Goal: Task Accomplishment & Management: Manage account settings

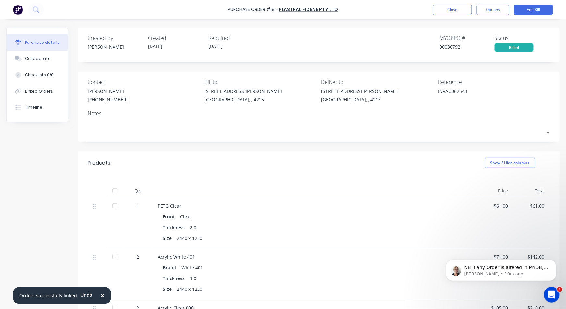
scroll to position [1, 0]
click at [508, 275] on p "[PERSON_NAME] • 12m ago" at bounding box center [506, 274] width 84 height 6
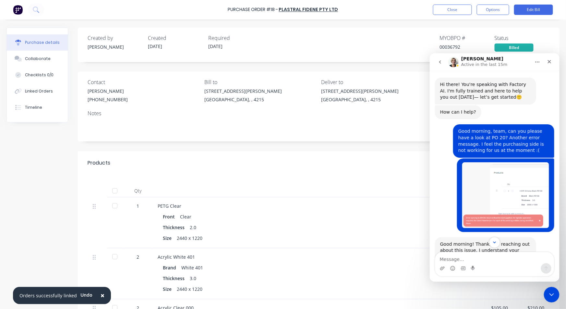
scroll to position [206, 0]
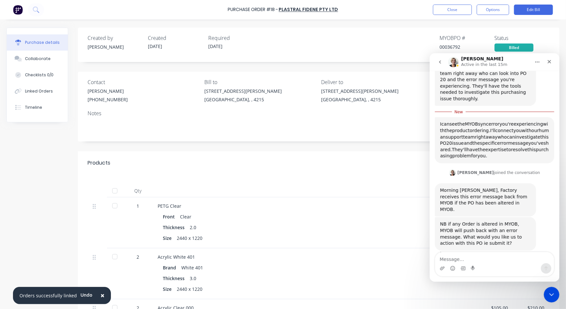
click at [466, 258] on textarea "Message…" at bounding box center [494, 257] width 119 height 11
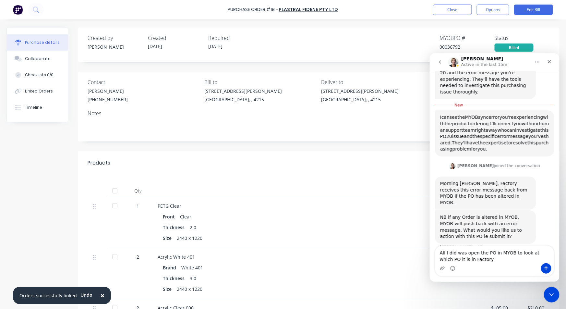
click at [449, 4] on div "Purchase Order #18 - Plastral Fidene Pty Ltd Close Options Edit Bill" at bounding box center [283, 9] width 566 height 19
click at [444, 8] on button "Close" at bounding box center [452, 10] width 39 height 10
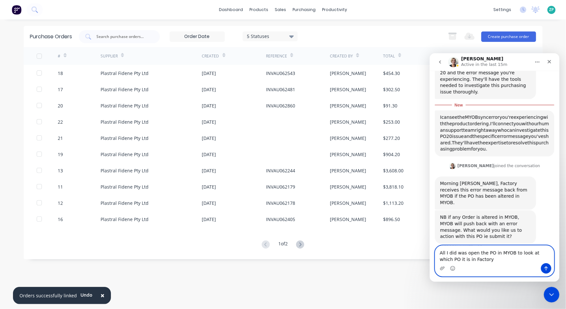
click at [473, 257] on textarea "All I did was open the PO in MYOB to look at which PO it is in Factory" at bounding box center [494, 254] width 119 height 18
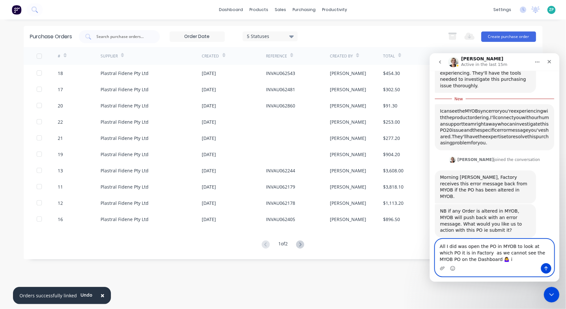
type textarea "All I did was open the PO in MYOB to look at which PO it is in Factory as we ca…"
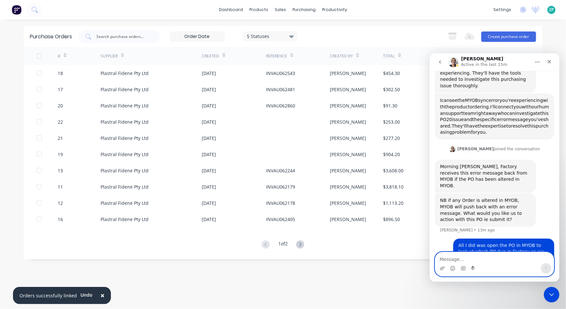
scroll to position [227, 0]
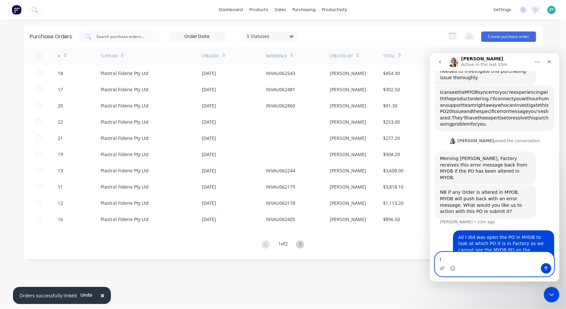
type textarea "I"
type textarea "don't worry about"
click at [419, 279] on div "Purchase Orders 5 Statuses 5 Statuses Export to Excel (XLSX) Create purchase or…" at bounding box center [283, 164] width 519 height 276
drag, startPoint x: 547, startPoint y: 58, endPoint x: 954, endPoint y: 191, distance: 427.5
click at [547, 59] on icon "Close" at bounding box center [549, 61] width 5 height 5
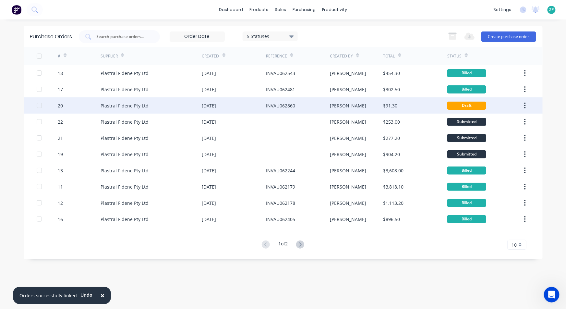
click at [472, 103] on div "Draft" at bounding box center [466, 106] width 39 height 8
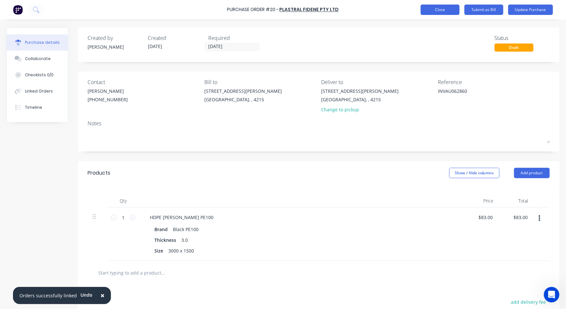
type textarea "x"
click at [448, 13] on button "Close" at bounding box center [440, 10] width 39 height 10
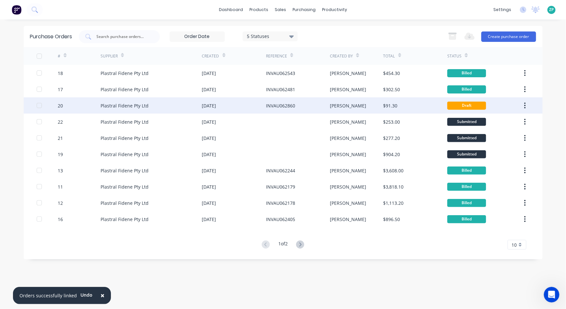
click at [530, 104] on button "button" at bounding box center [525, 106] width 15 height 12
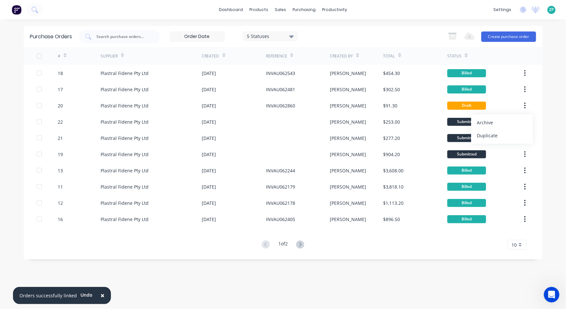
click at [498, 123] on div "Archive" at bounding box center [502, 122] width 50 height 9
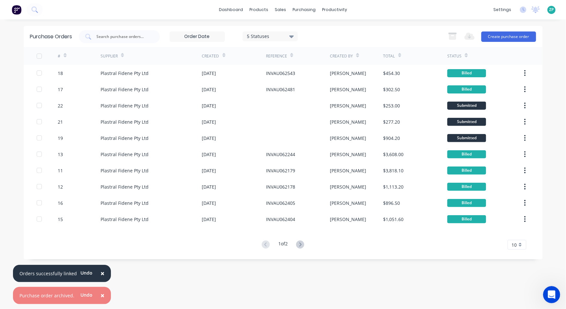
click at [548, 295] on icon "Open Intercom Messenger" at bounding box center [551, 293] width 11 height 11
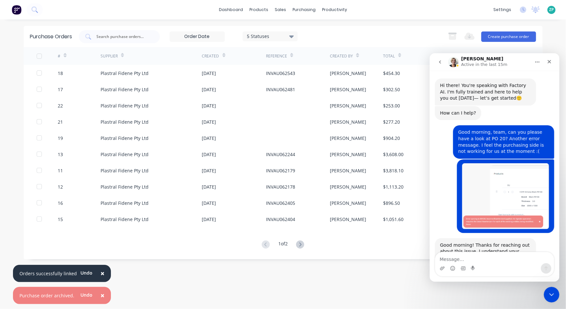
click at [455, 258] on textarea "Message…" at bounding box center [494, 257] width 119 height 11
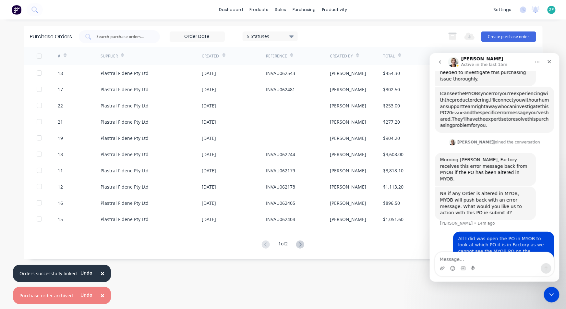
scroll to position [227, 0]
type textarea "i"
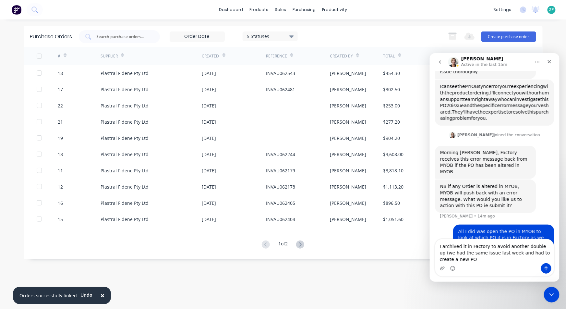
scroll to position [240, 0]
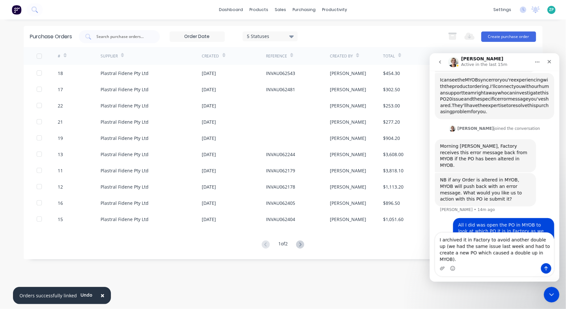
type textarea "I archived it in Factory to avoid another double up (we had the same issue last…"
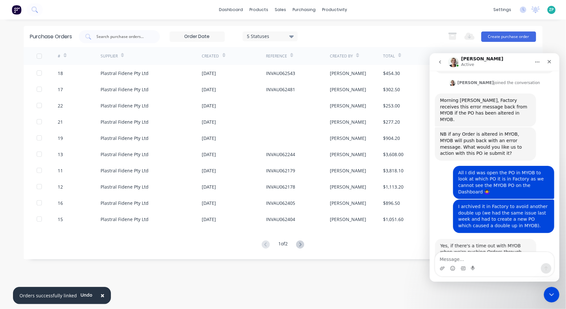
scroll to position [318, 0]
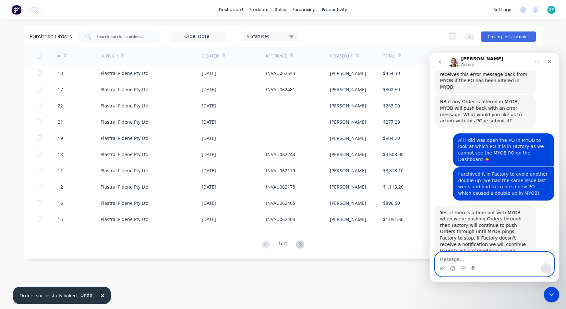
click at [442, 255] on textarea "Message…" at bounding box center [494, 257] width 119 height 11
click at [450, 268] on circle "Emoji picker" at bounding box center [452, 268] width 4 height 4
click at [456, 257] on textarea "Message…" at bounding box center [494, 257] width 119 height 11
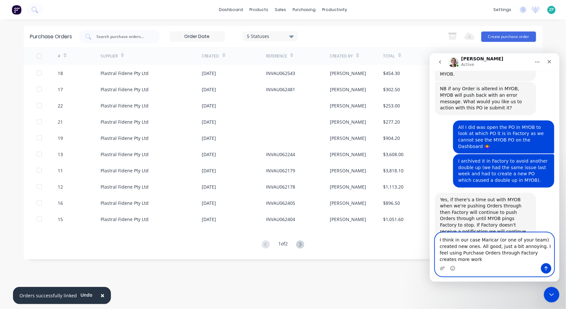
scroll to position [338, 0]
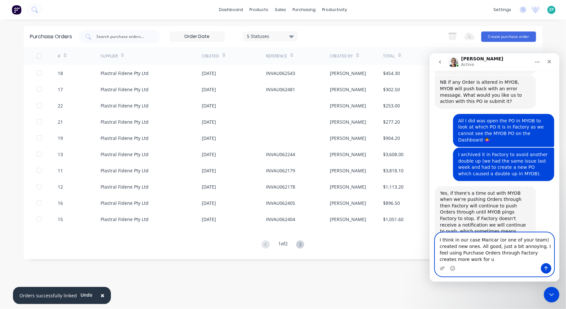
type textarea "I think in our case Maricar (or one of your team) created new ones. All good, j…"
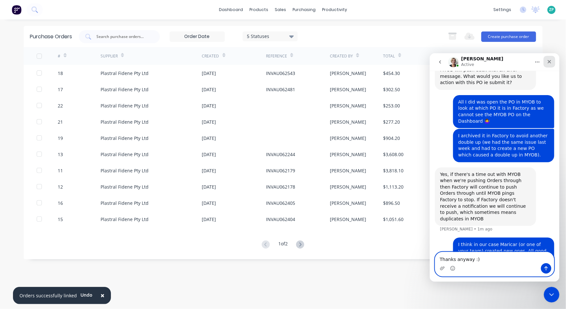
type textarea "Thanks anyway :)"
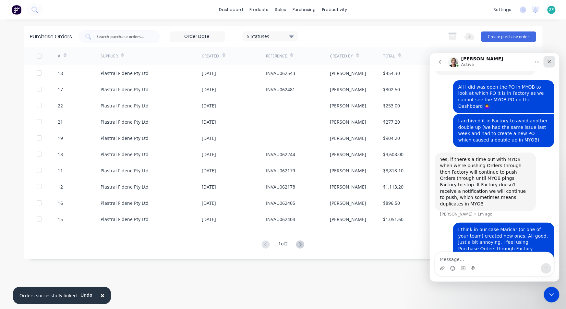
click at [550, 61] on icon "Close" at bounding box center [550, 62] width 4 height 4
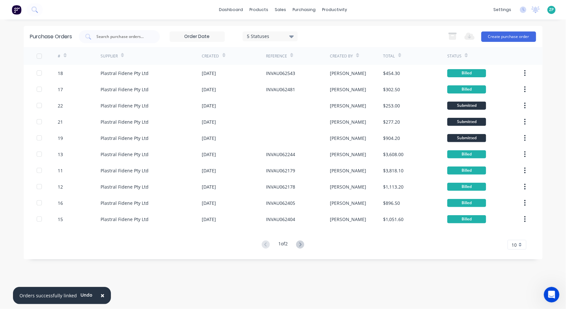
click at [89, 307] on div "× Orders successfully linked Undo" at bounding box center [62, 298] width 98 height 22
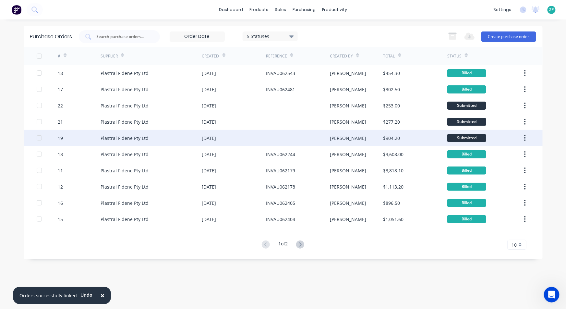
click at [62, 140] on div "19" at bounding box center [60, 138] width 5 height 7
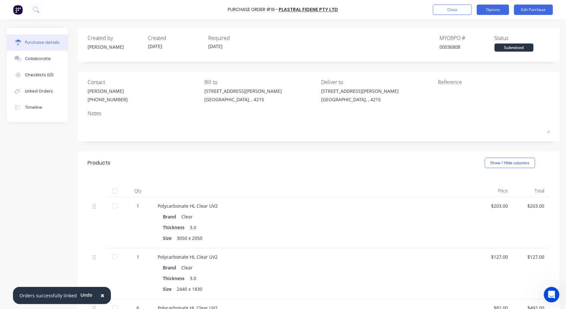
click at [496, 8] on button "Options" at bounding box center [493, 10] width 32 height 10
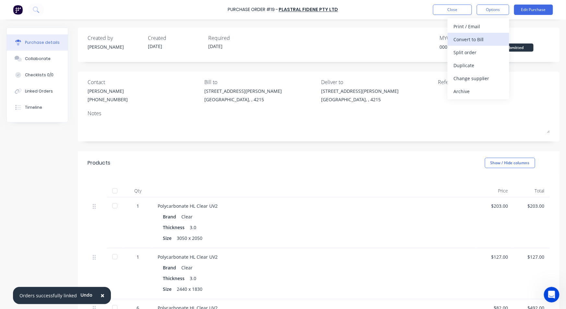
click at [479, 41] on div "Convert to Bill" at bounding box center [479, 39] width 50 height 9
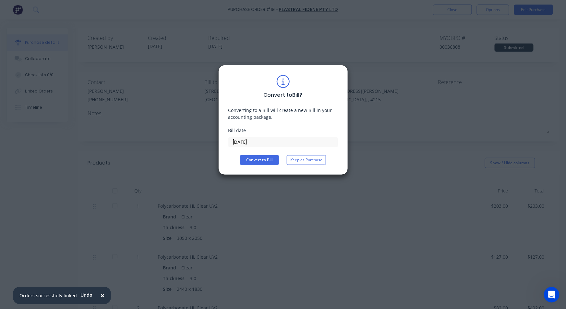
drag, startPoint x: 256, startPoint y: 145, endPoint x: 209, endPoint y: 152, distance: 47.5
click at [209, 152] on div "Convert to Bill ? Converting to a Bill will create a new Bill in your accountin…" at bounding box center [283, 154] width 566 height 309
type input "[DATE]"
click at [265, 160] on button "Convert to Bill" at bounding box center [259, 160] width 39 height 10
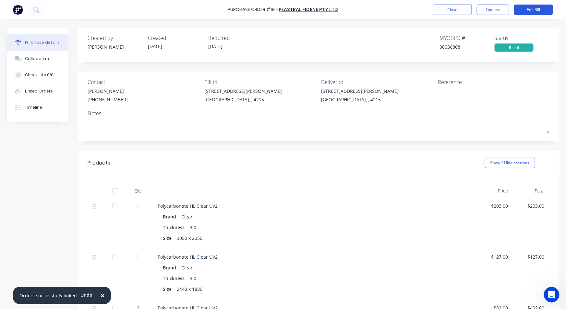
click at [525, 11] on button "Edit Bill" at bounding box center [533, 10] width 39 height 10
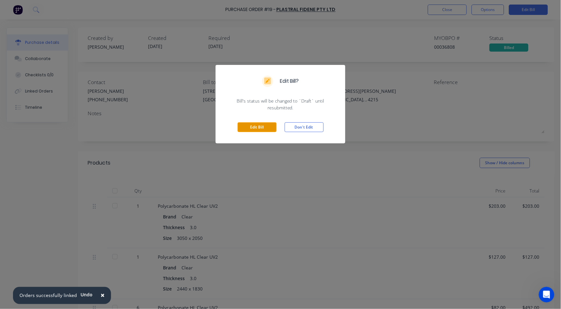
click at [273, 124] on button "Edit Bill" at bounding box center [257, 127] width 39 height 10
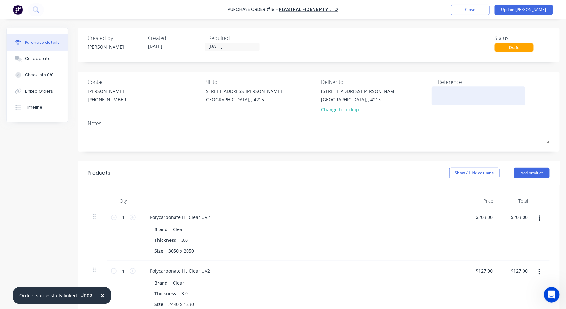
click at [444, 92] on textarea at bounding box center [478, 95] width 81 height 15
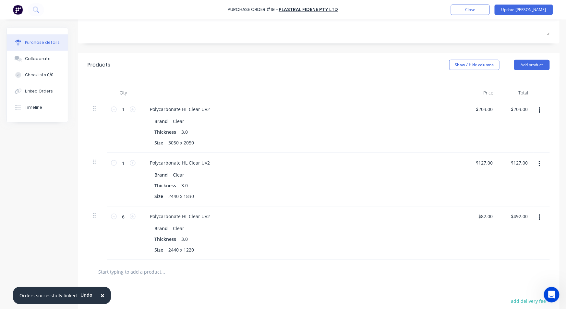
scroll to position [388, 0]
type textarea "INVAU062859"
click at [38, 91] on div "Linked Orders" at bounding box center [39, 91] width 28 height 6
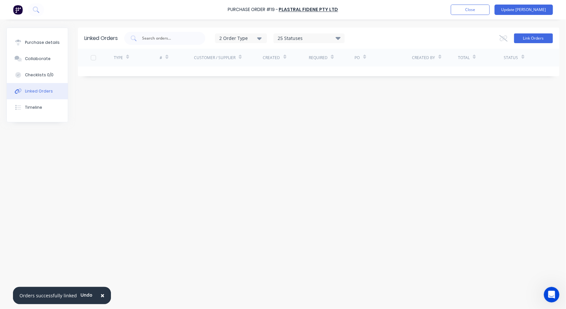
click at [533, 36] on button "Link Orders" at bounding box center [533, 38] width 39 height 10
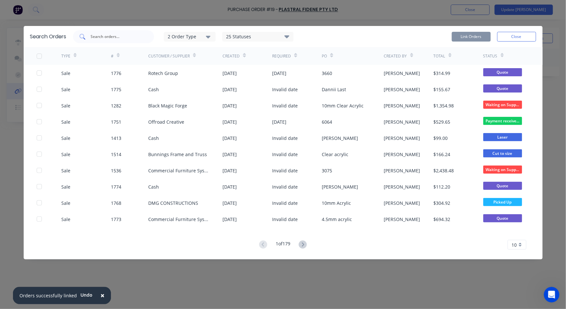
click at [134, 41] on div at bounding box center [113, 36] width 81 height 13
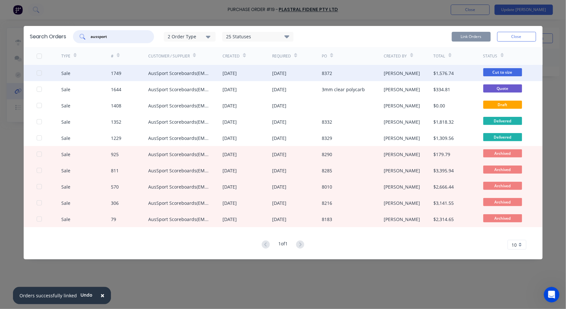
scroll to position [372, 0]
click at [37, 73] on div at bounding box center [39, 73] width 13 height 13
type input "aussport"
click at [470, 38] on button "Link Orders" at bounding box center [471, 37] width 39 height 10
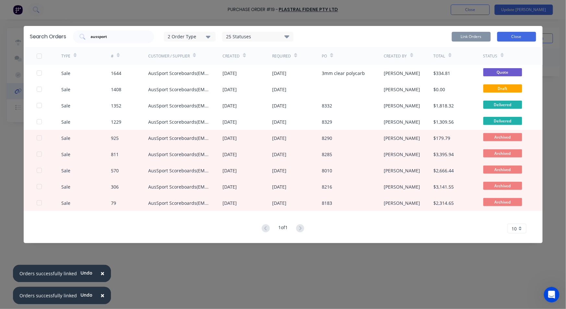
click at [510, 38] on button "Close" at bounding box center [516, 37] width 39 height 10
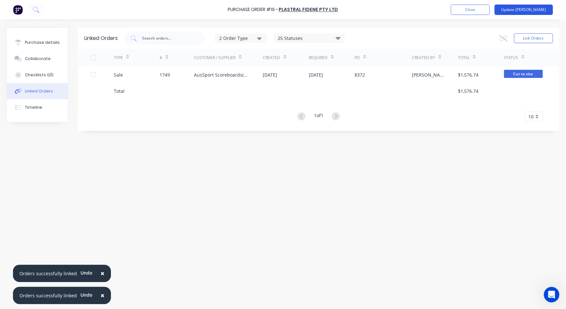
click at [547, 5] on button "Update [PERSON_NAME]" at bounding box center [524, 10] width 58 height 10
click at [458, 8] on button "Close" at bounding box center [452, 10] width 39 height 10
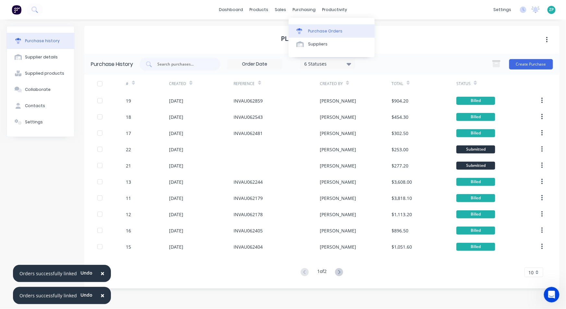
click at [314, 30] on div "Purchase Orders" at bounding box center [325, 31] width 34 height 6
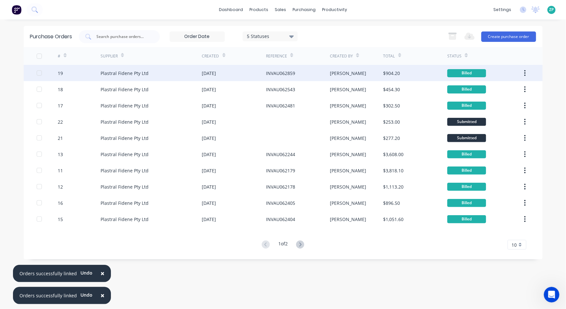
click at [62, 73] on div "19" at bounding box center [60, 73] width 5 height 7
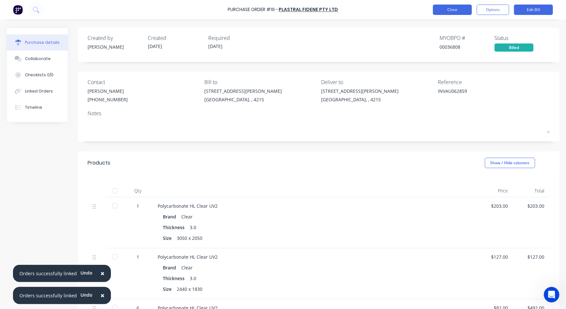
click at [447, 10] on button "Close" at bounding box center [452, 10] width 39 height 10
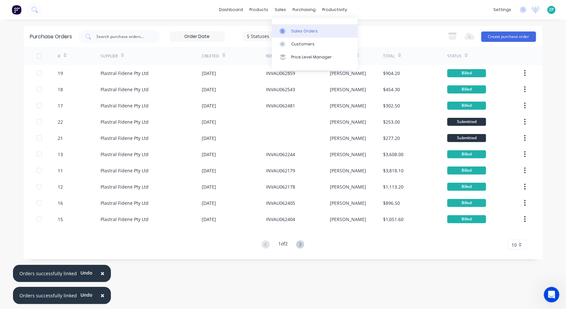
click at [291, 30] on div "Sales Orders" at bounding box center [304, 31] width 27 height 6
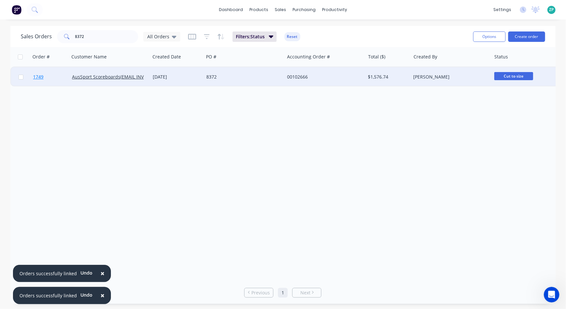
click at [43, 75] on span "1749" at bounding box center [38, 77] width 10 height 6
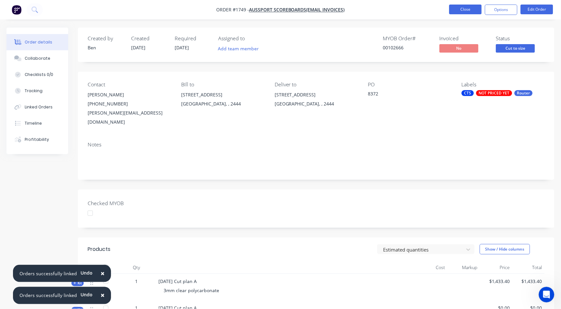
click at [466, 11] on button "Close" at bounding box center [465, 10] width 32 height 10
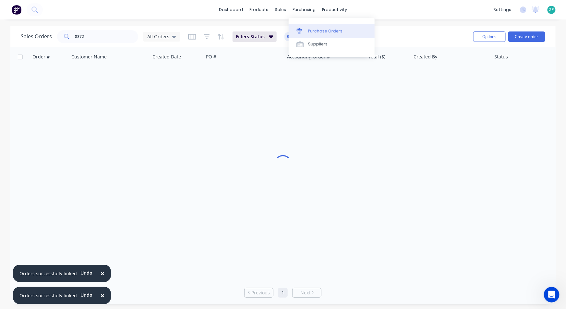
click at [318, 32] on div "Purchase Orders" at bounding box center [325, 31] width 34 height 6
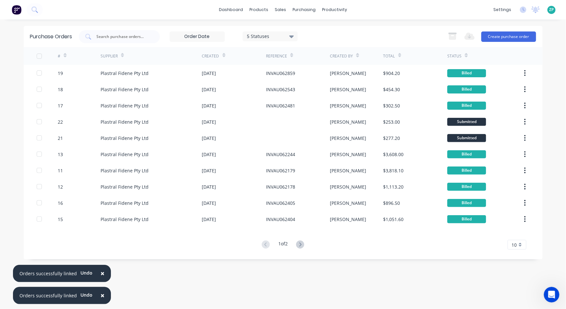
click at [64, 57] on div at bounding box center [65, 55] width 3 height 10
click at [65, 54] on icon at bounding box center [65, 55] width 3 height 5
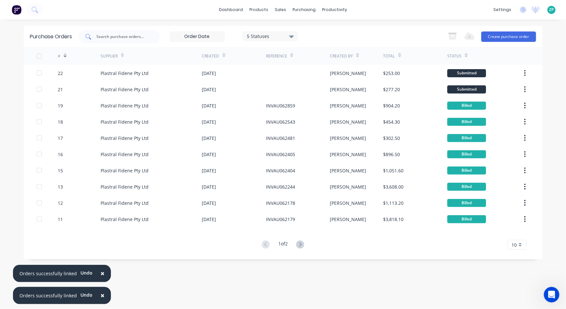
click at [132, 37] on input "text" at bounding box center [123, 36] width 54 height 6
type input "20"
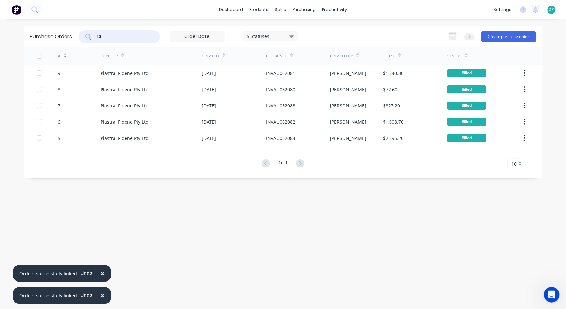
click at [283, 36] on div "5 Statuses" at bounding box center [270, 36] width 46 height 7
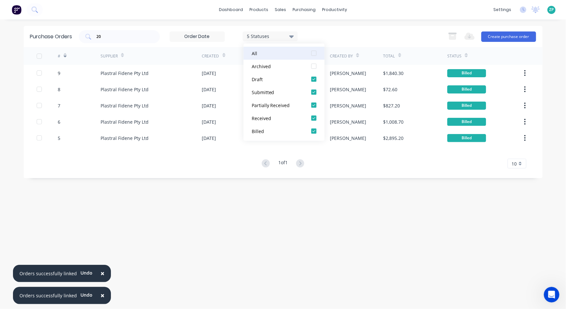
click at [274, 52] on div "All" at bounding box center [278, 53] width 52 height 7
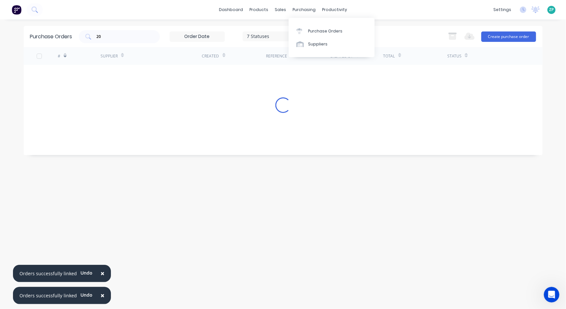
click at [386, 34] on div "20 7 Statuses 7 Statuses Export to Excel (XLSX) Create purchase order" at bounding box center [308, 36] width 458 height 13
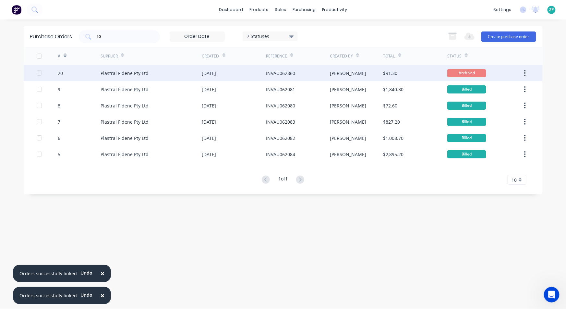
click at [124, 71] on div "Plastral Fidene Pty Ltd" at bounding box center [125, 73] width 48 height 7
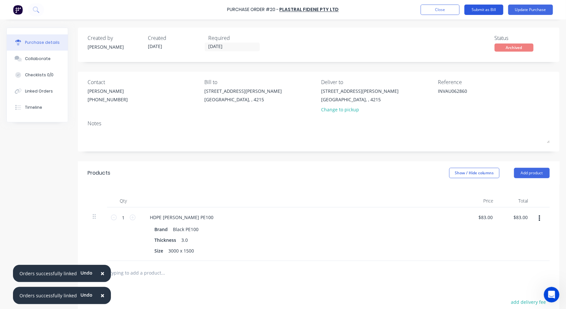
click at [492, 8] on button "Submit as Bill" at bounding box center [484, 10] width 39 height 10
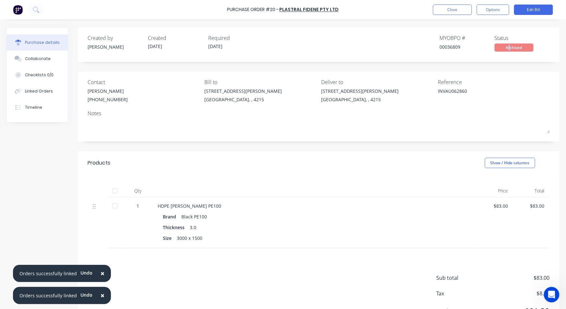
drag, startPoint x: 498, startPoint y: 49, endPoint x: 505, endPoint y: 43, distance: 9.2
click at [505, 43] on div "Status Archived" at bounding box center [522, 43] width 55 height 18
click at [505, 45] on div "Archived" at bounding box center [514, 47] width 39 height 8
click at [496, 10] on button "Options" at bounding box center [493, 10] width 32 height 10
click at [466, 90] on div "Unarchive" at bounding box center [479, 94] width 50 height 9
